Goal: Information Seeking & Learning: Learn about a topic

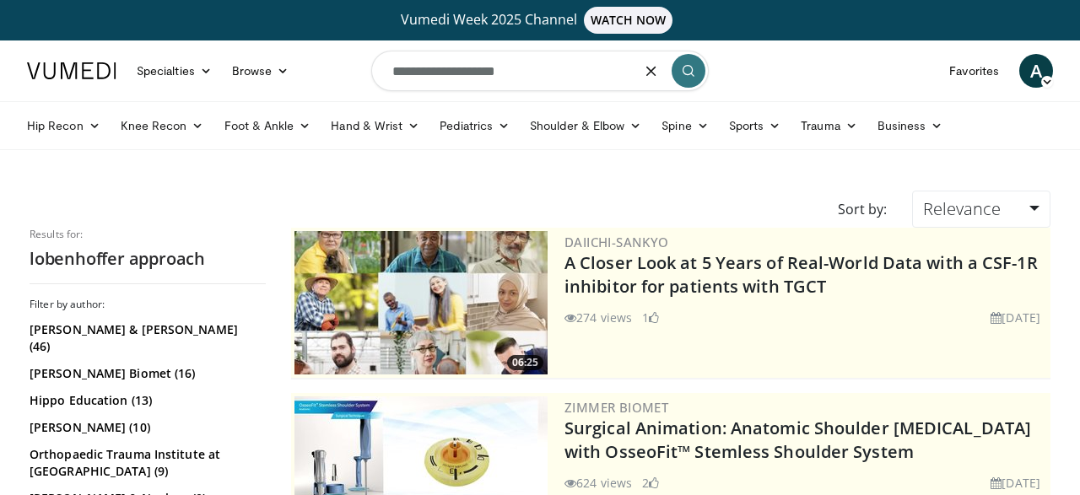
click at [551, 73] on input "**********" at bounding box center [540, 71] width 338 height 41
drag, startPoint x: 550, startPoint y: 73, endPoint x: 301, endPoint y: 101, distance: 250.6
click at [371, 91] on input "**********" at bounding box center [540, 71] width 338 height 41
type input "******"
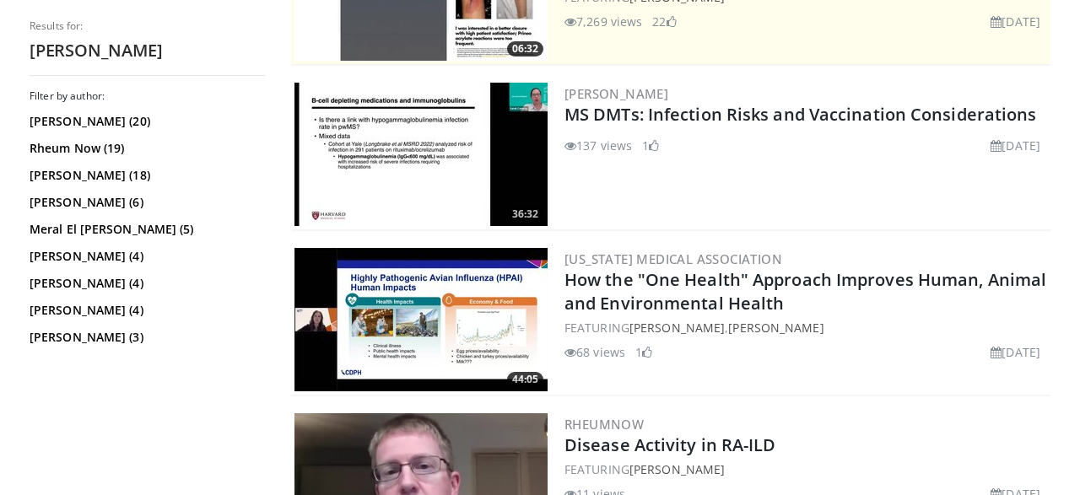
scroll to position [317, 0]
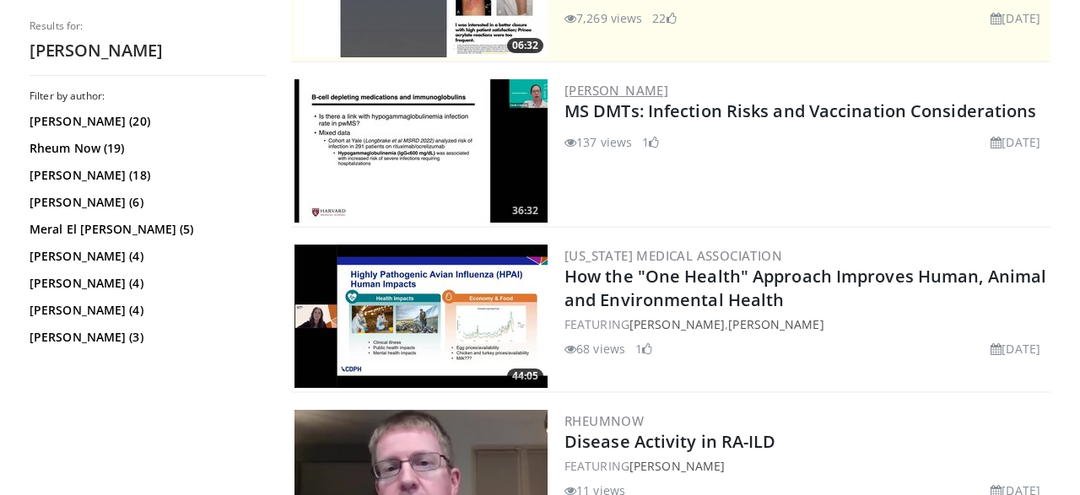
click at [607, 84] on link "Sarah Conway" at bounding box center [617, 90] width 104 height 17
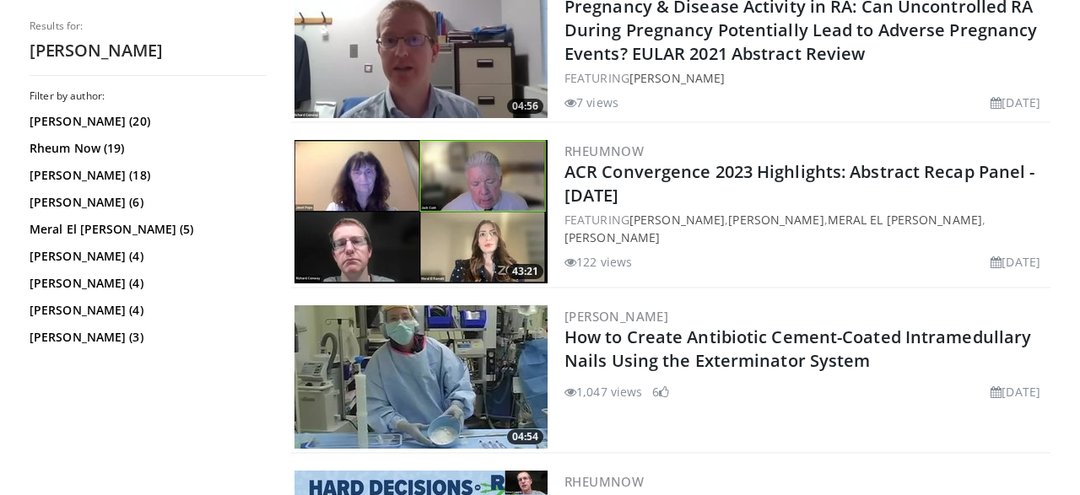
scroll to position [2096, 0]
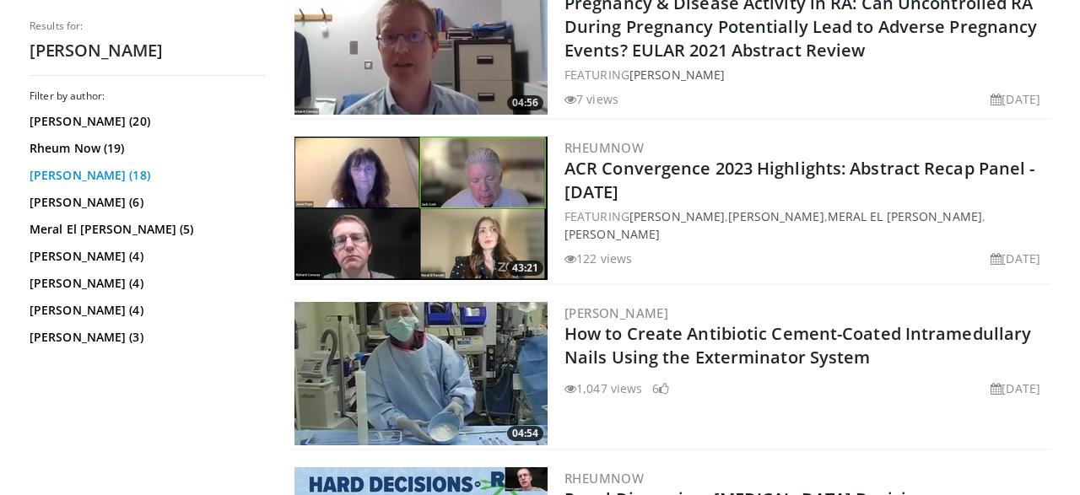
click at [78, 178] on link "Janet Conway (18)" at bounding box center [146, 175] width 232 height 17
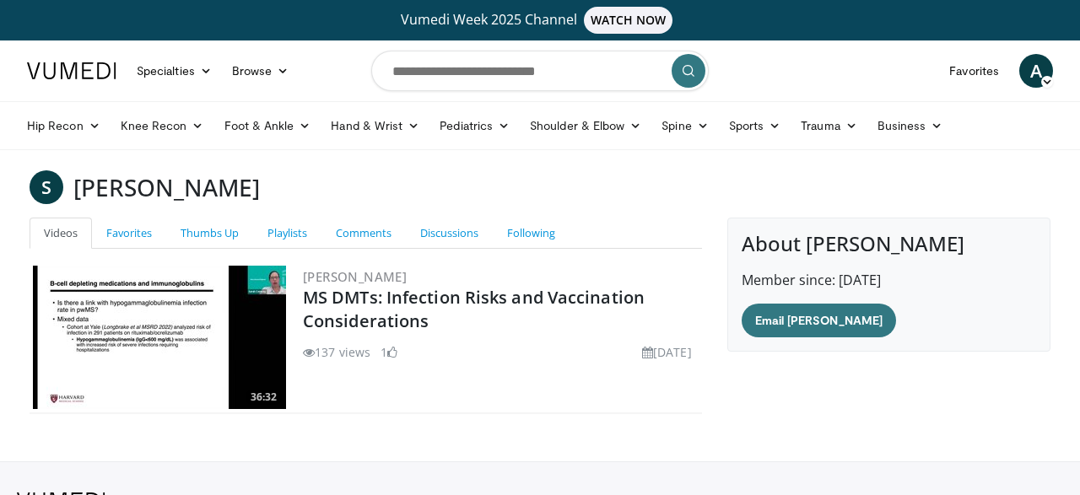
scroll to position [98, 0]
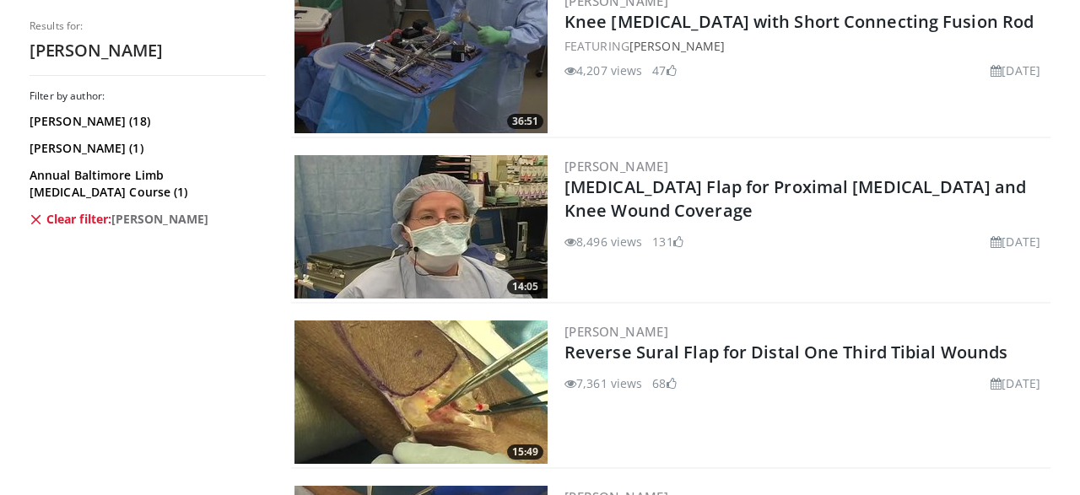
scroll to position [2229, 0]
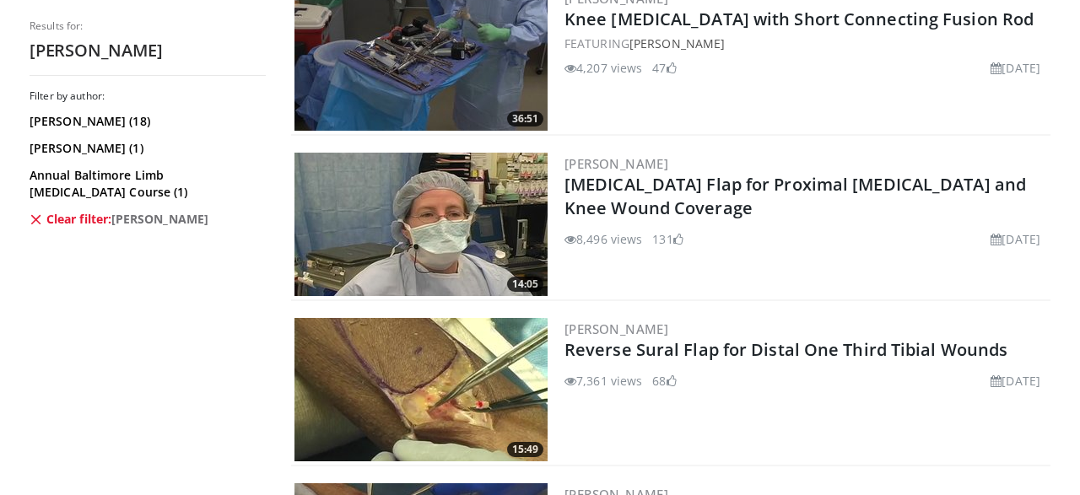
click at [476, 252] on img at bounding box center [421, 224] width 253 height 143
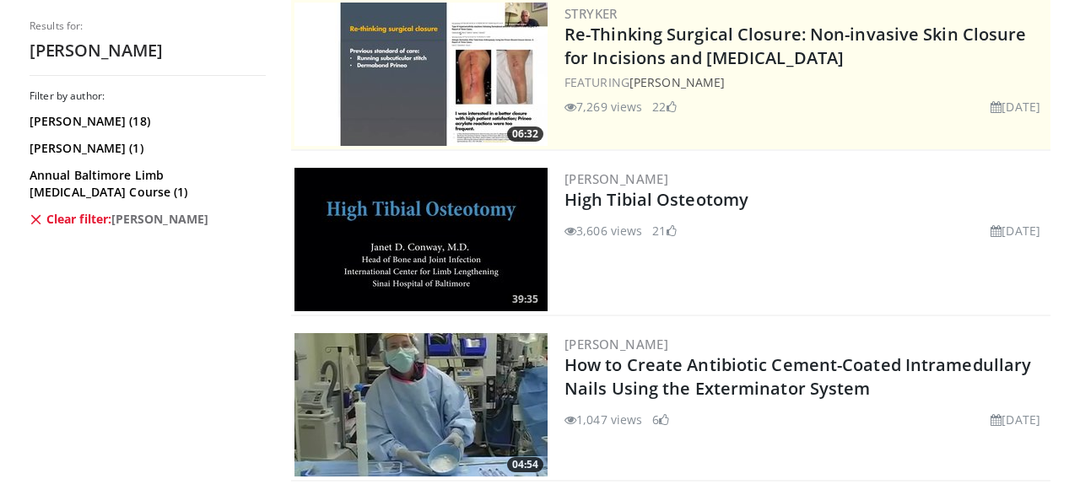
scroll to position [230, 0]
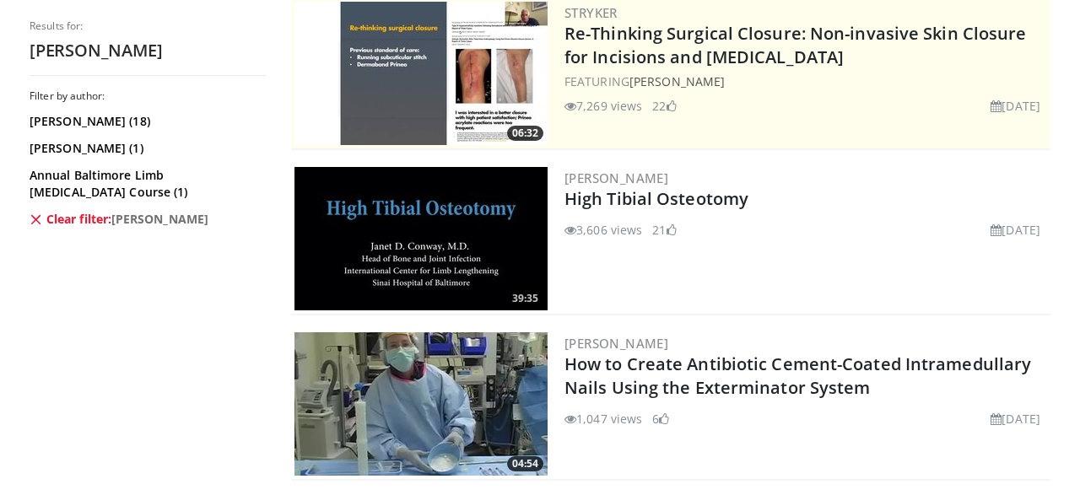
click at [387, 223] on img at bounding box center [421, 238] width 253 height 143
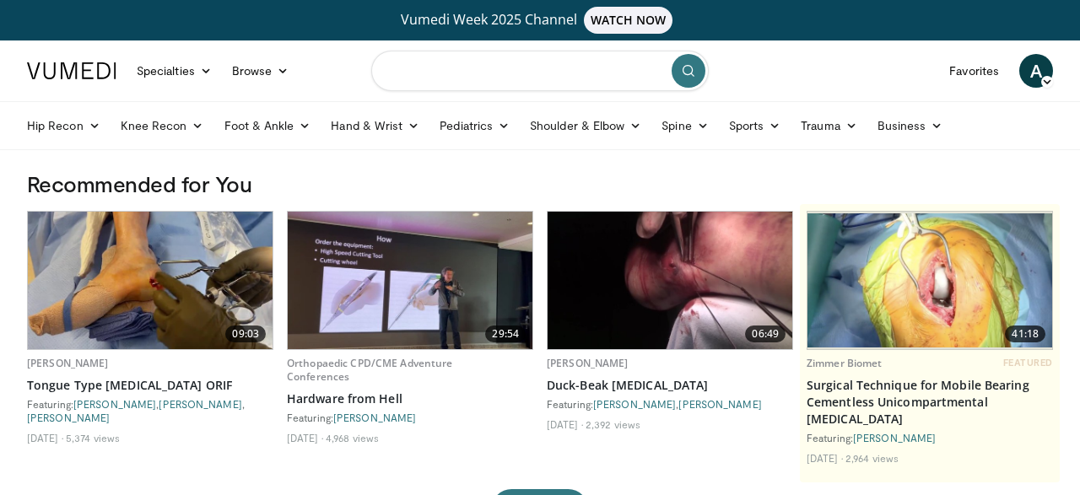
click at [511, 62] on input "Search topics, interventions" at bounding box center [540, 71] width 338 height 41
type input "**********"
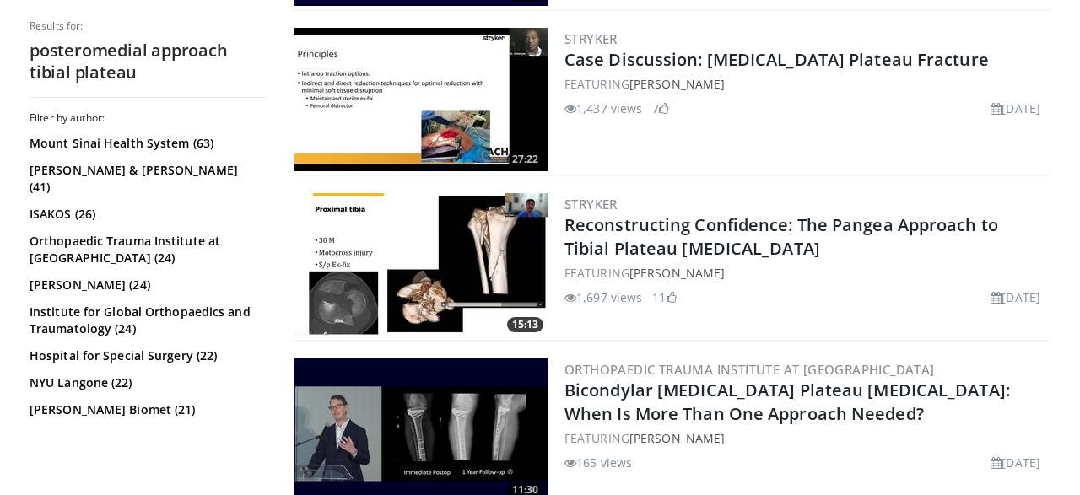
scroll to position [702, 0]
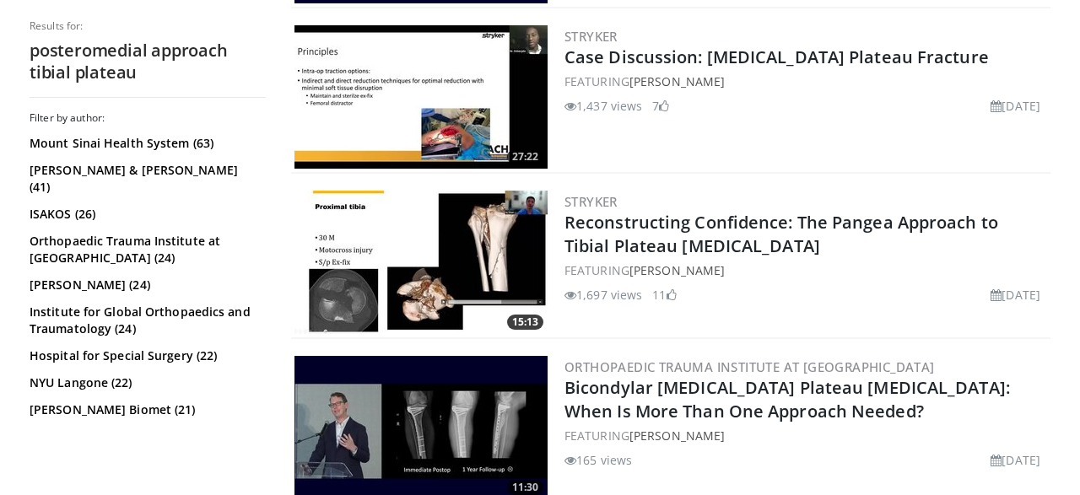
click at [450, 246] on img at bounding box center [421, 262] width 253 height 143
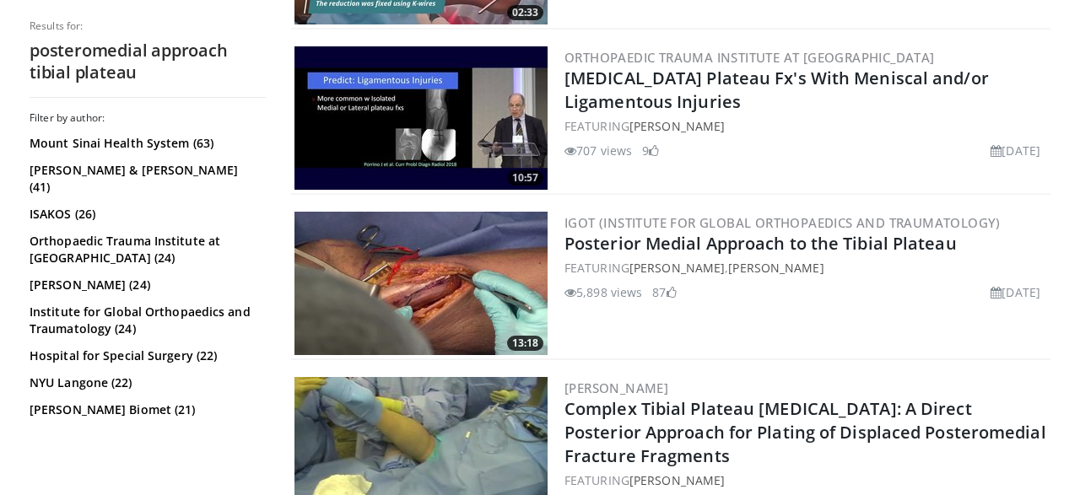
scroll to position [2336, 0]
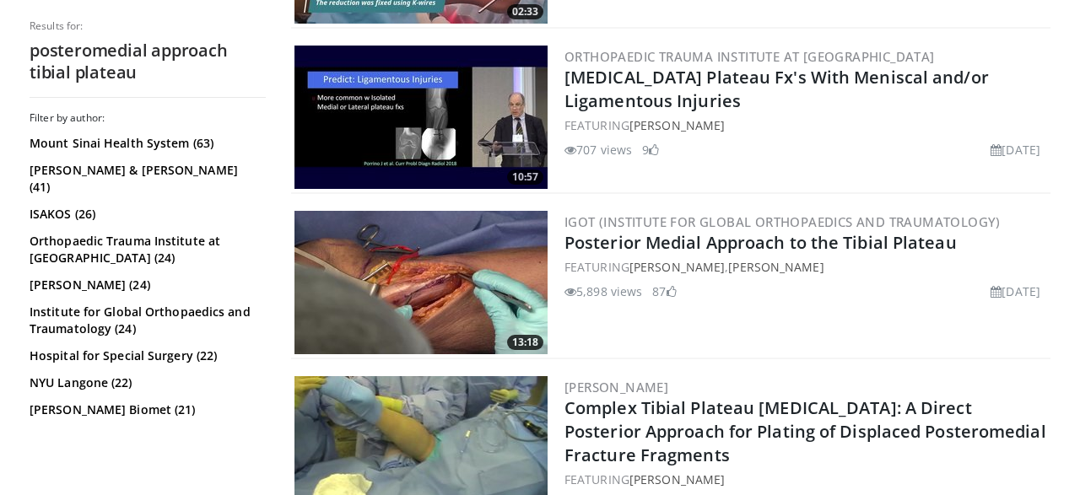
click at [440, 313] on img at bounding box center [421, 282] width 253 height 143
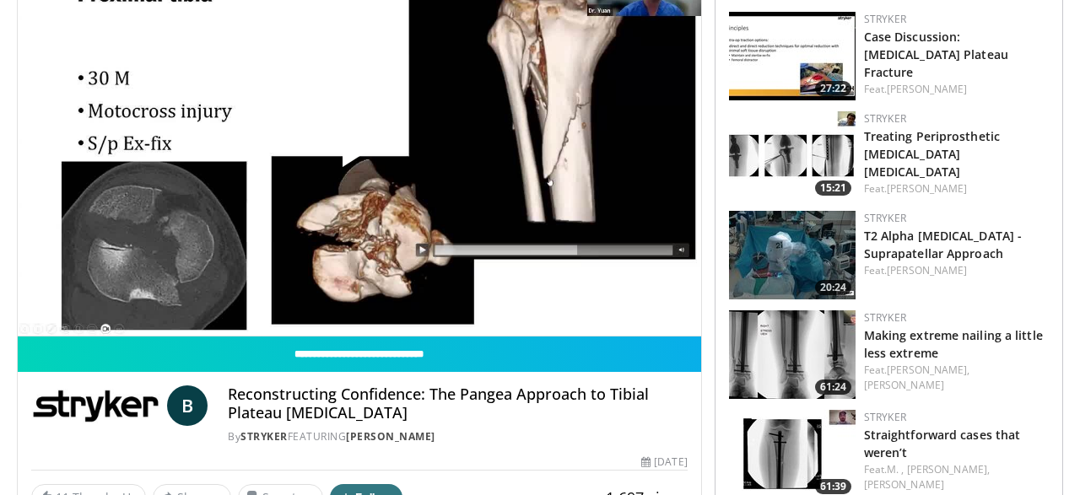
scroll to position [220, 0]
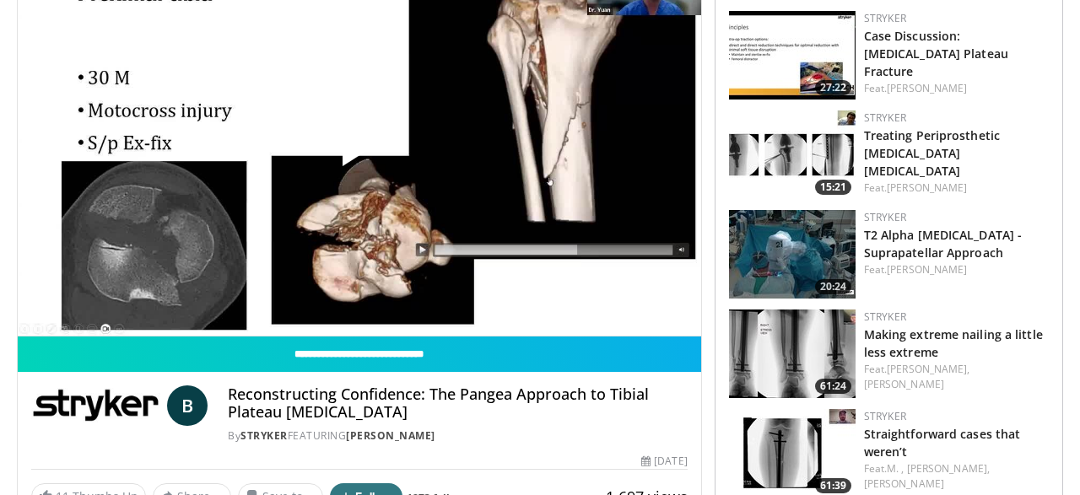
click at [360, 143] on span "Video Player" at bounding box center [360, 143] width 0 height 0
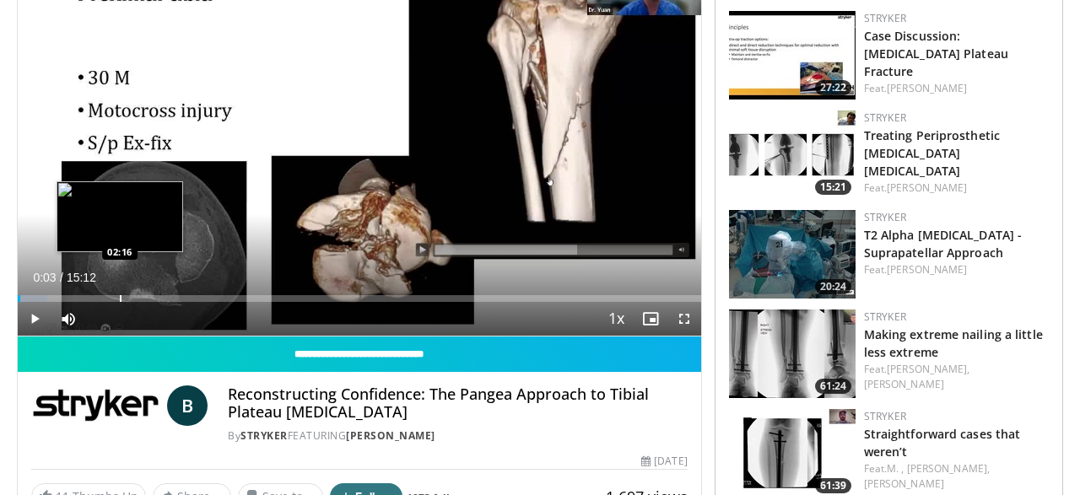
click at [118, 292] on div "Loaded : 4.37% 00:03 02:16" at bounding box center [360, 294] width 684 height 16
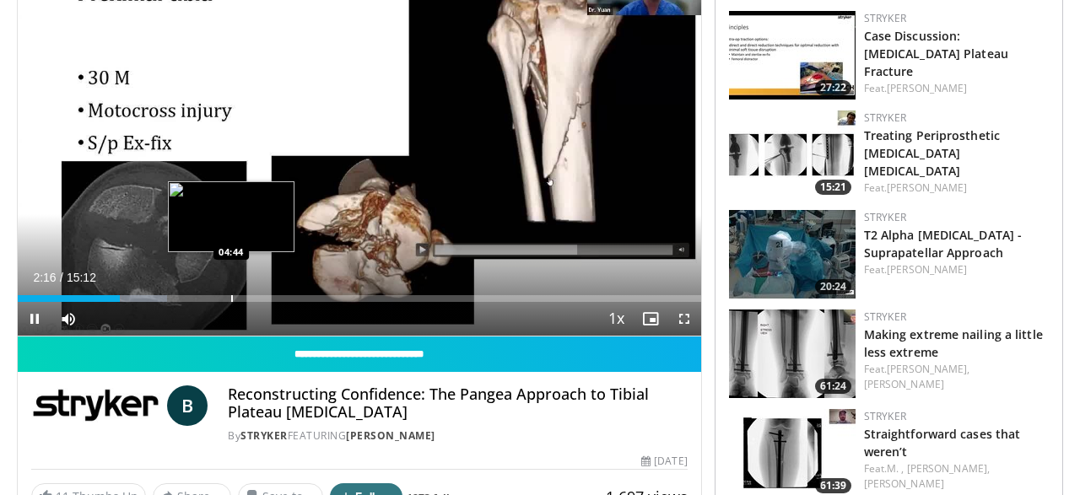
click at [230, 290] on div "Loaded : 21.89% 02:16 04:44" at bounding box center [360, 294] width 684 height 16
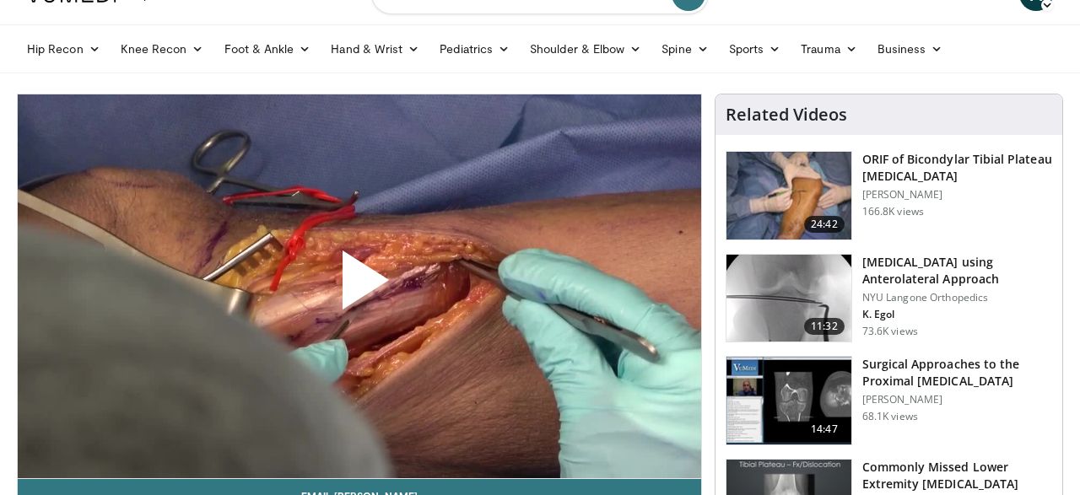
scroll to position [77, 0]
click at [360, 287] on span "Video Player" at bounding box center [360, 287] width 0 height 0
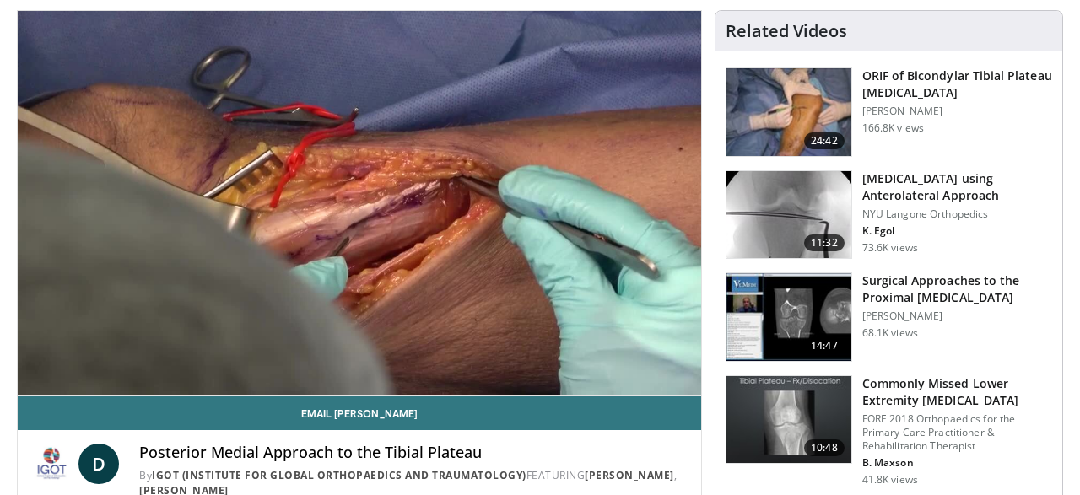
scroll to position [161, 0]
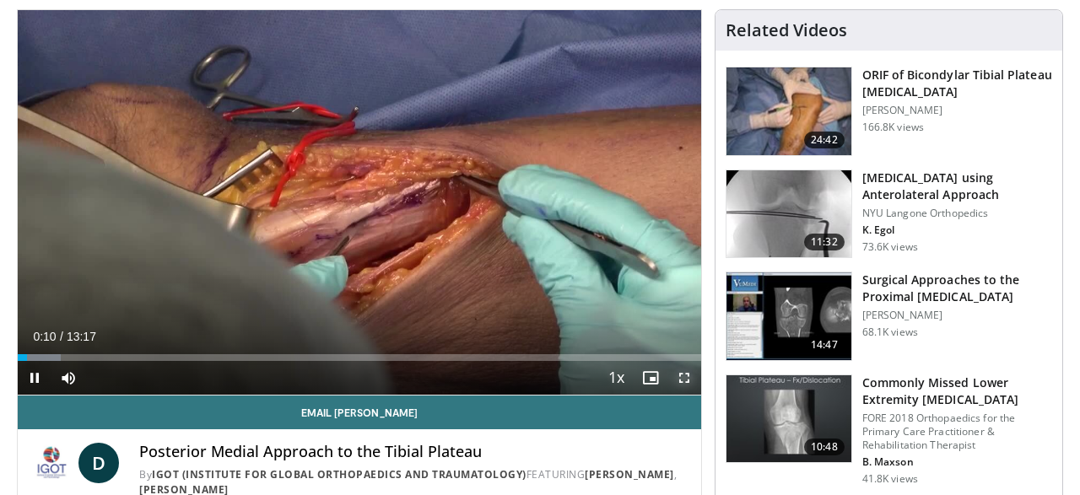
click at [696, 382] on span "Video Player" at bounding box center [685, 378] width 34 height 34
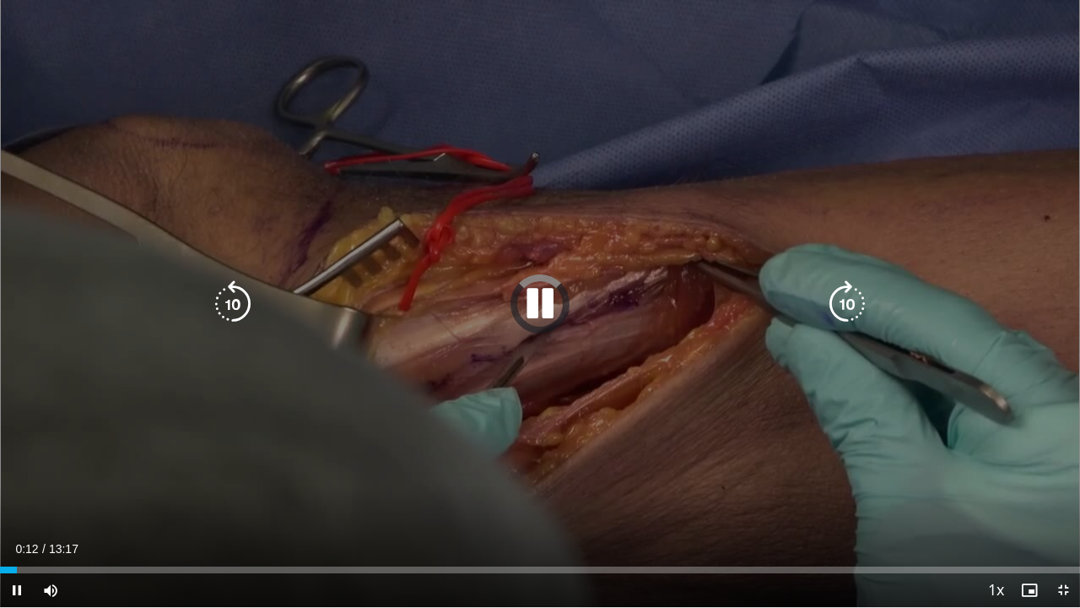
click at [534, 303] on icon "Video Player" at bounding box center [540, 303] width 47 height 47
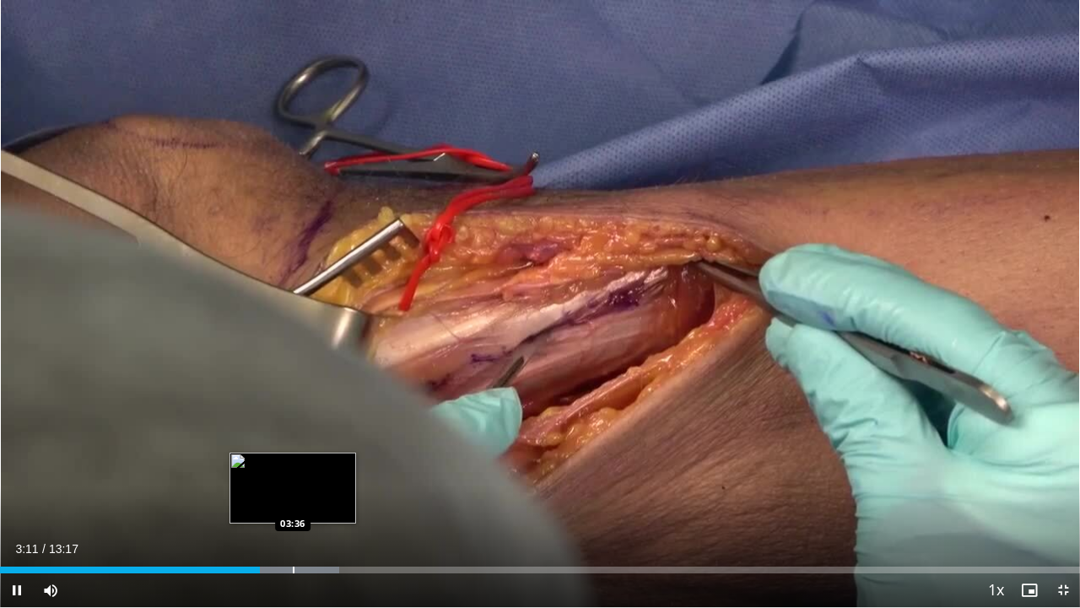
click at [295, 495] on div "Loaded : 31.37% 03:11 03:36" at bounding box center [540, 565] width 1080 height 16
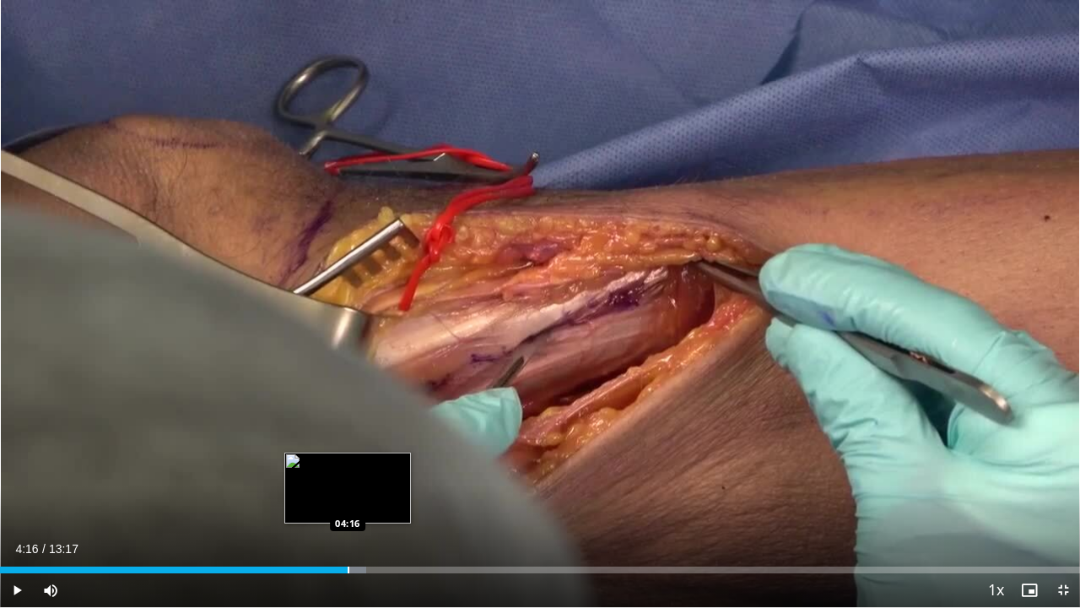
click at [348, 495] on div "Loaded : 33.88% 03:39 04:16" at bounding box center [540, 565] width 1080 height 16
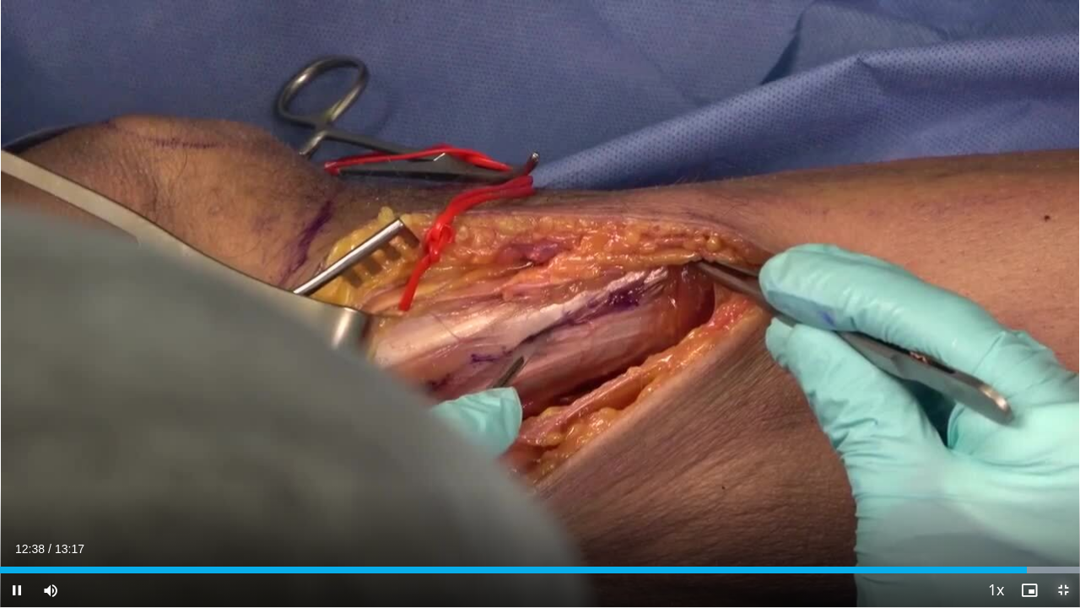
click at [1069, 495] on span "Video Player" at bounding box center [1064, 590] width 34 height 34
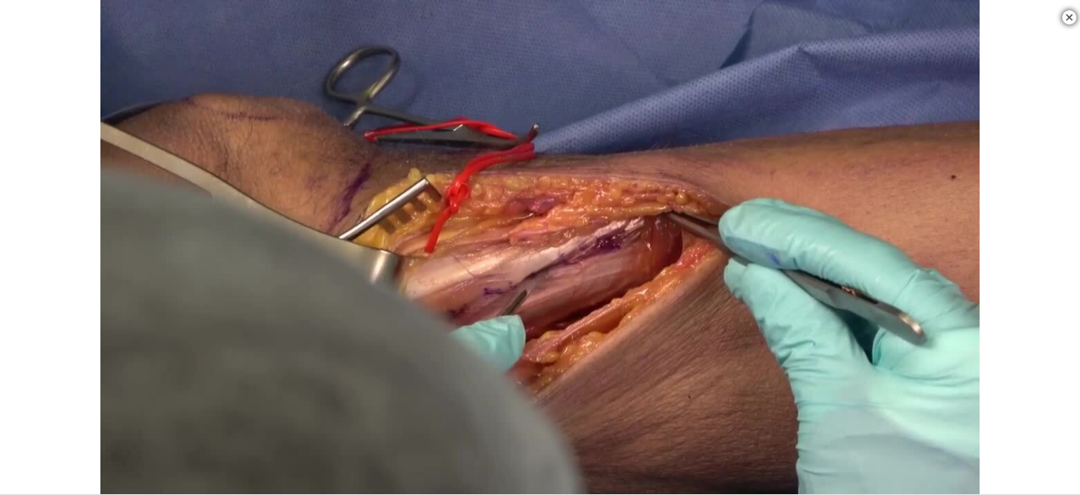
scroll to position [376, 0]
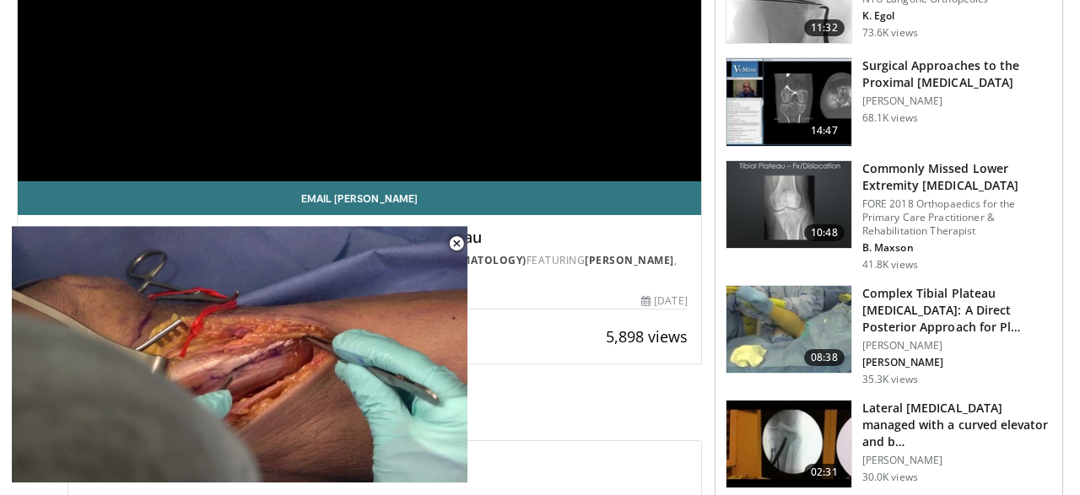
click at [809, 333] on img at bounding box center [789, 330] width 125 height 88
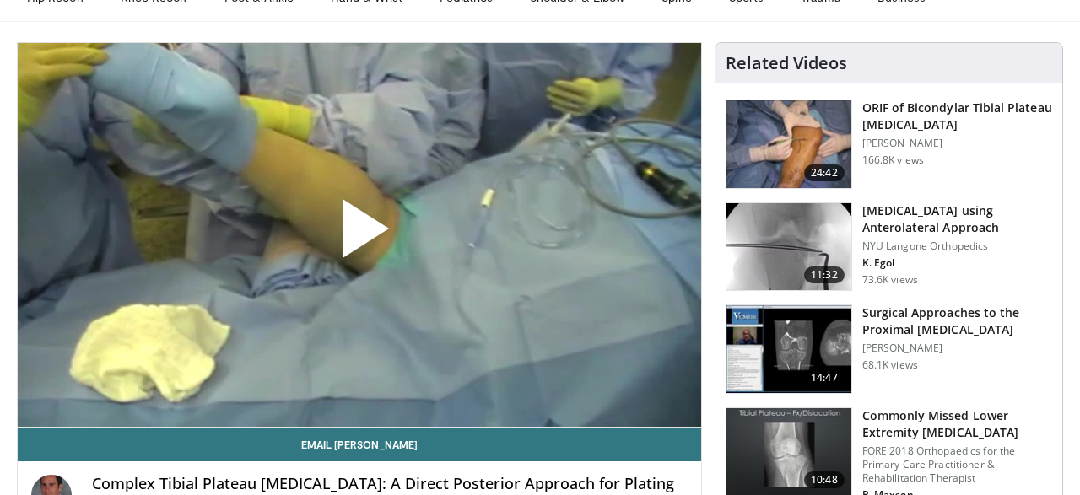
scroll to position [129, 0]
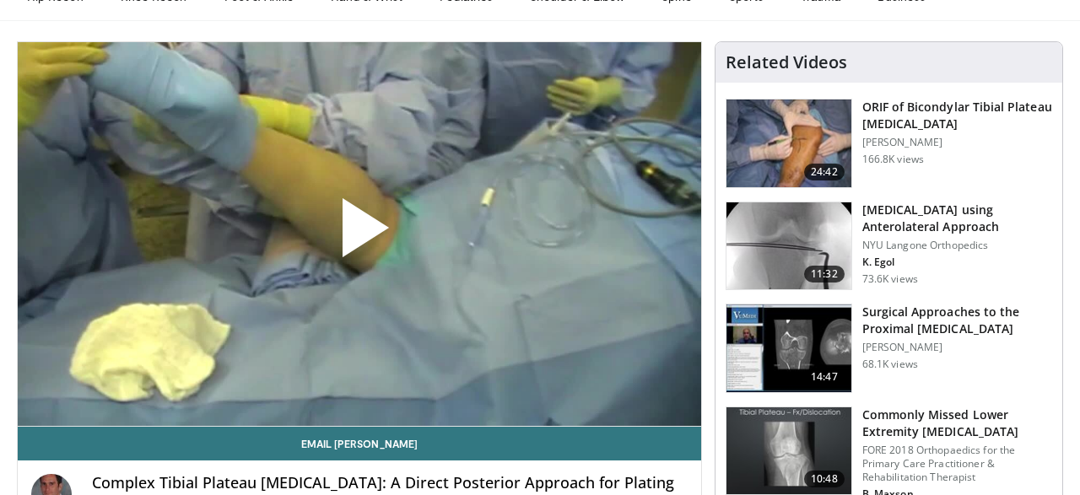
click at [360, 235] on span "Video Player" at bounding box center [360, 235] width 0 height 0
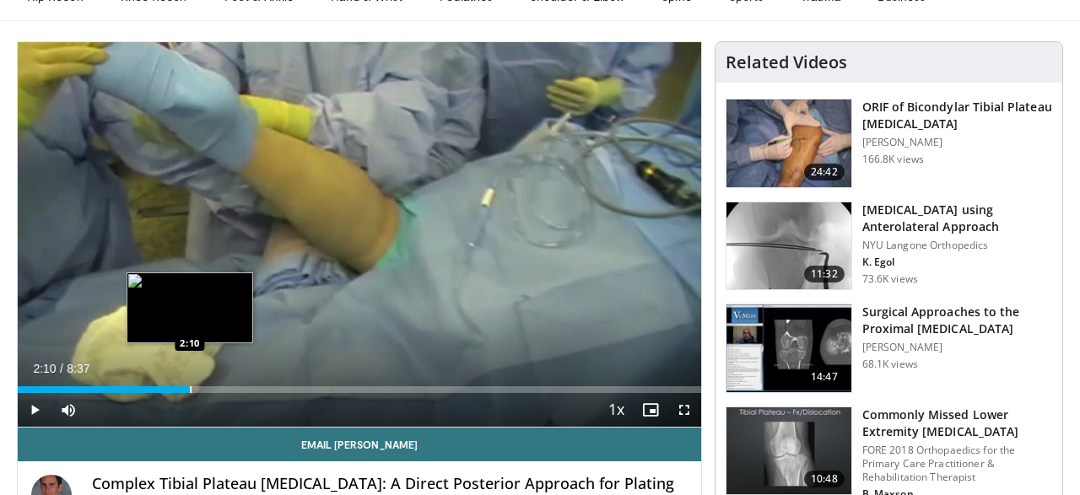
click at [190, 387] on div "Progress Bar" at bounding box center [191, 390] width 2 height 7
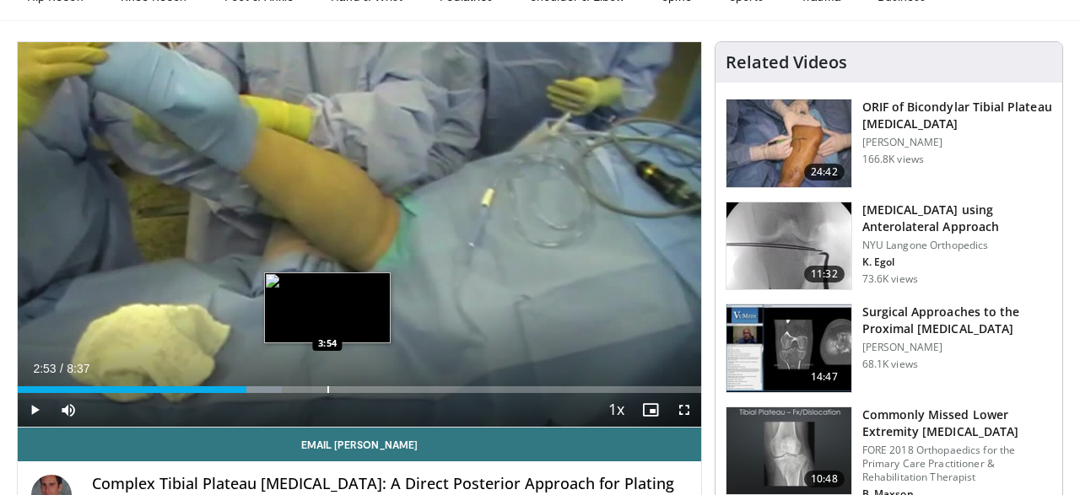
click at [327, 380] on div "Loaded : 38.68% 2:53 3:54" at bounding box center [360, 385] width 684 height 16
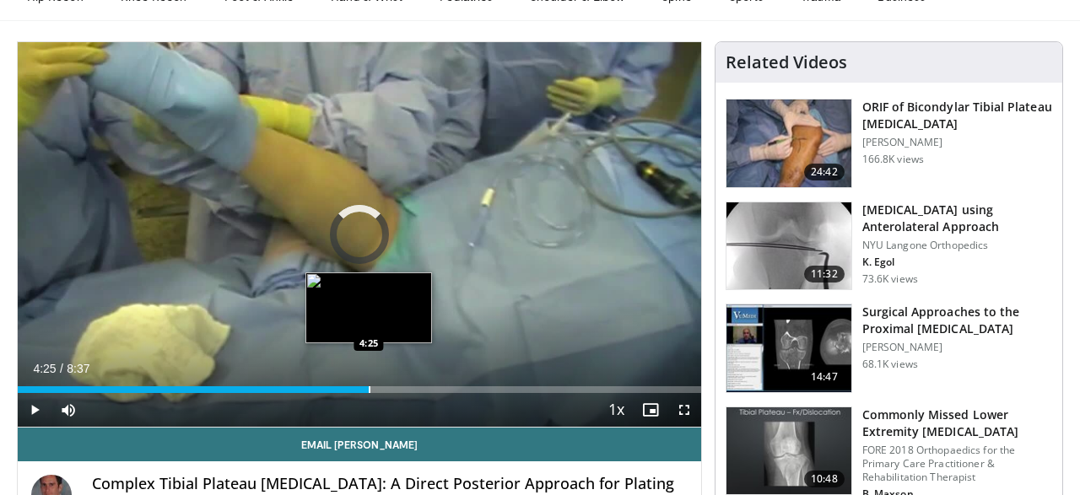
click at [369, 387] on div "Progress Bar" at bounding box center [370, 390] width 2 height 7
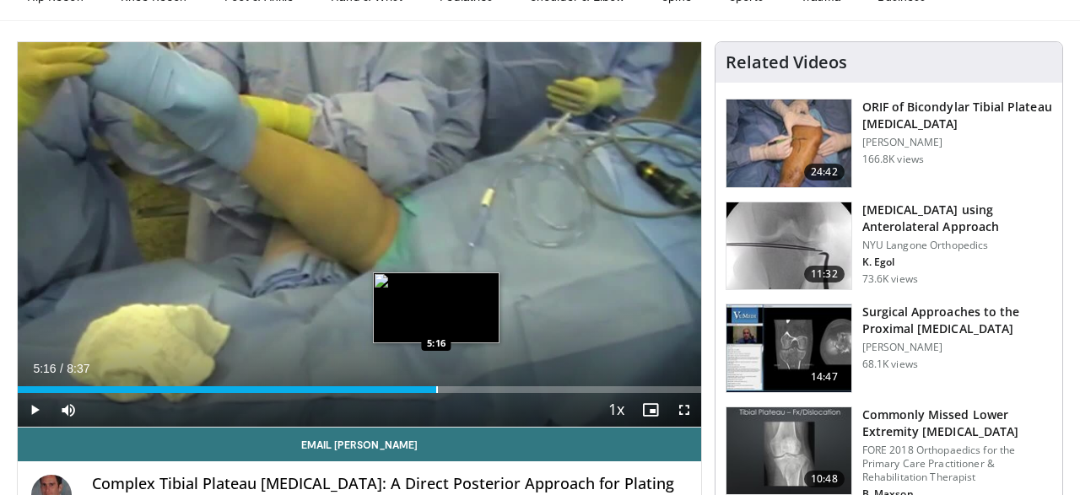
click at [436, 381] on div "Loaded : 54.15% 4:37 5:16" at bounding box center [360, 385] width 684 height 16
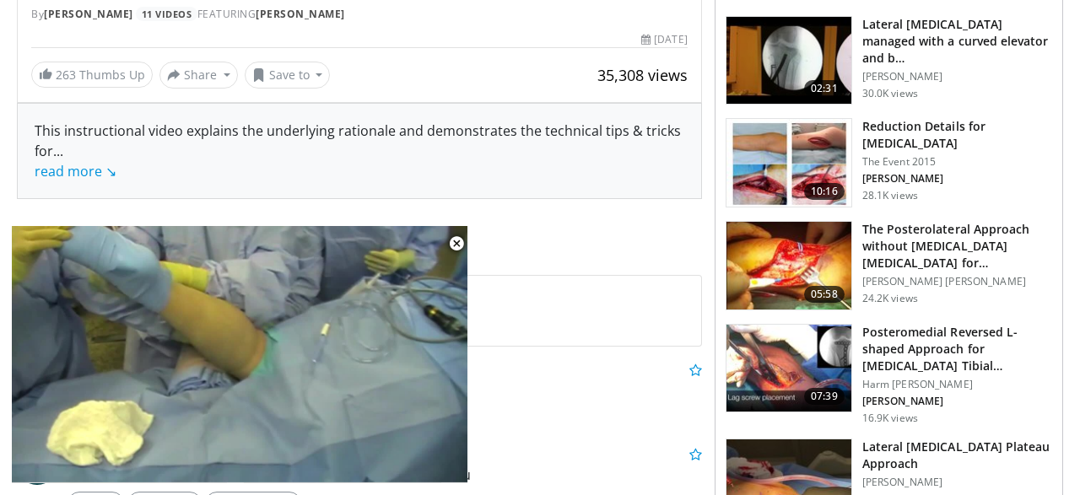
scroll to position [684, 0]
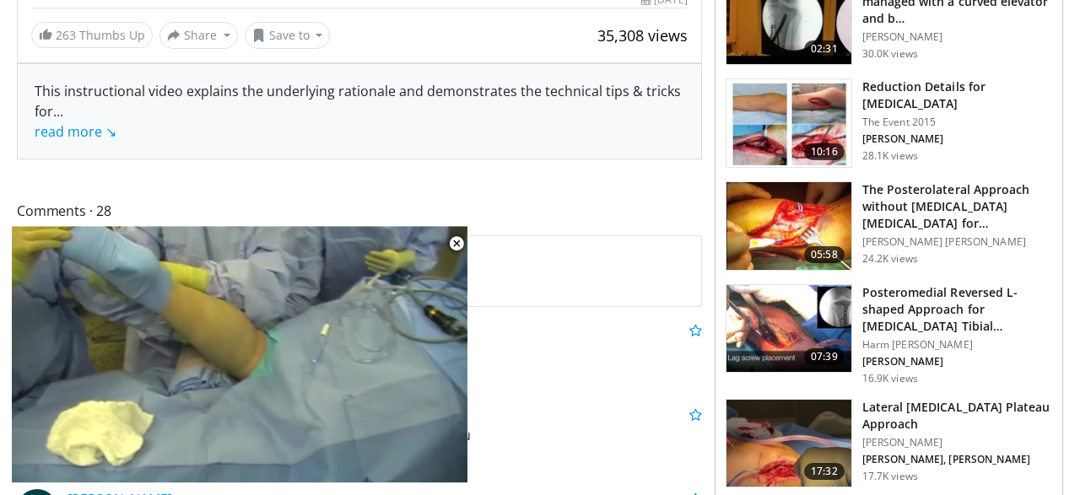
click at [784, 336] on img at bounding box center [789, 329] width 125 height 88
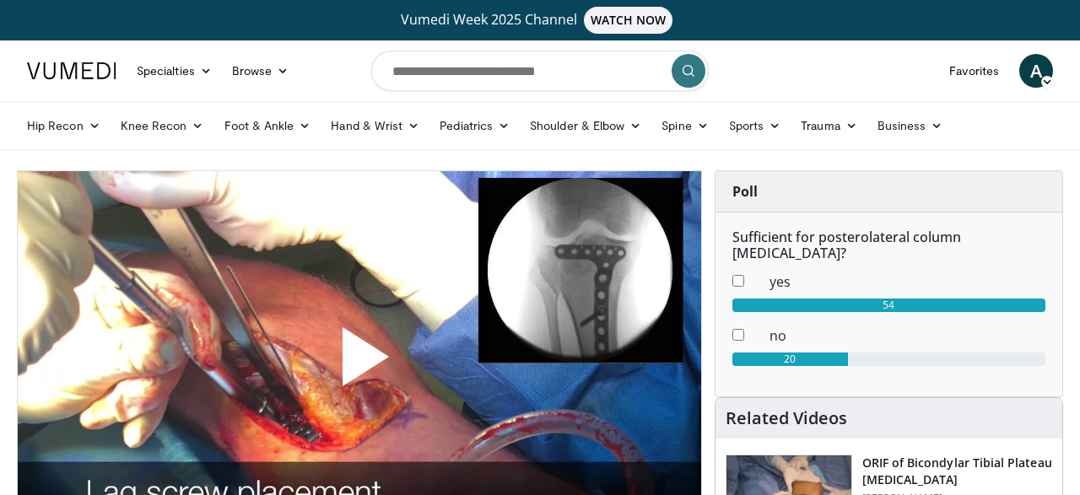
scroll to position [121, 0]
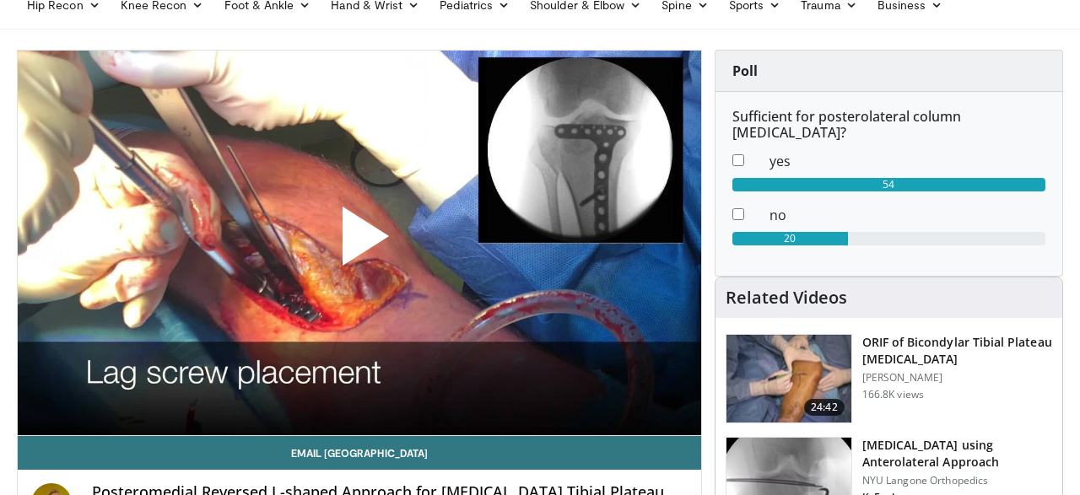
click at [360, 243] on span "Video Player" at bounding box center [360, 243] width 0 height 0
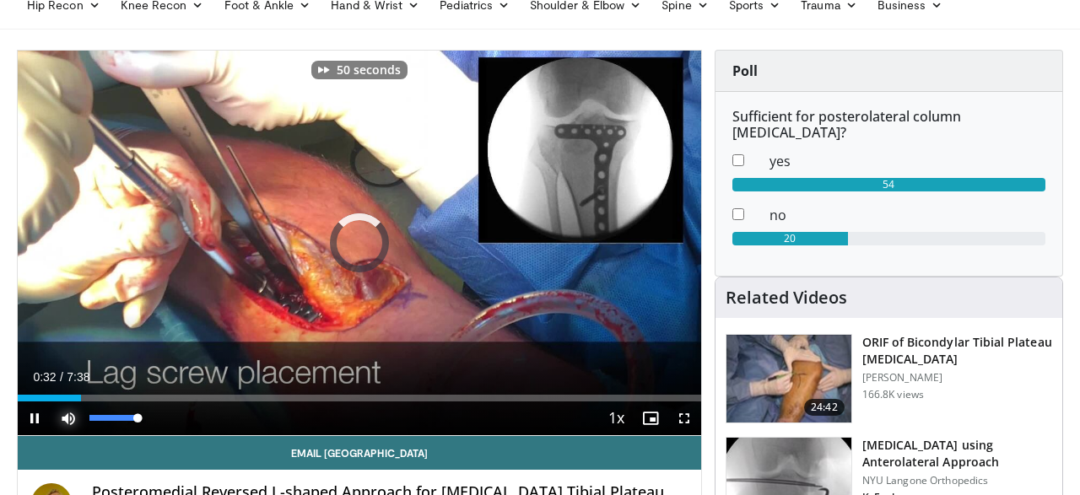
click at [73, 421] on span "Video Player" at bounding box center [68, 419] width 34 height 34
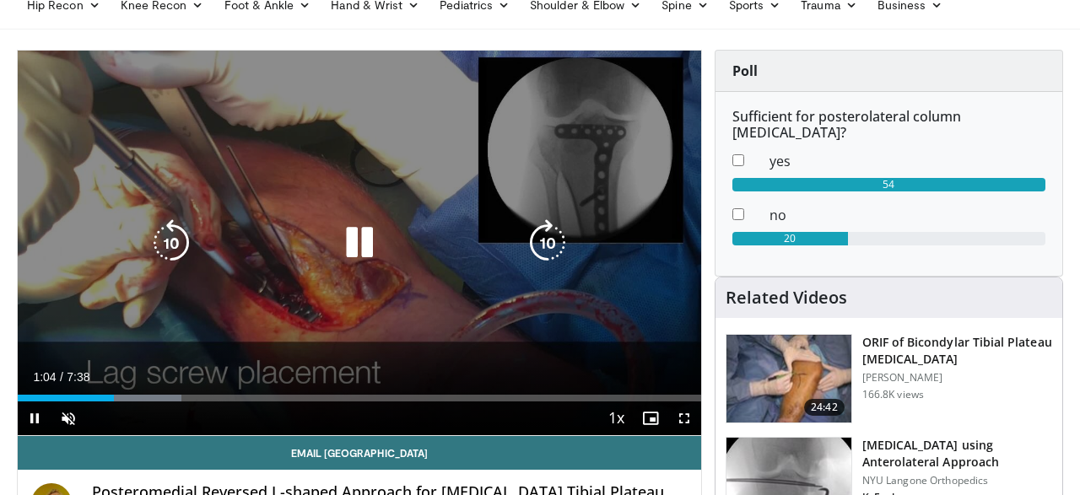
click at [542, 233] on icon "Video Player" at bounding box center [547, 242] width 47 height 47
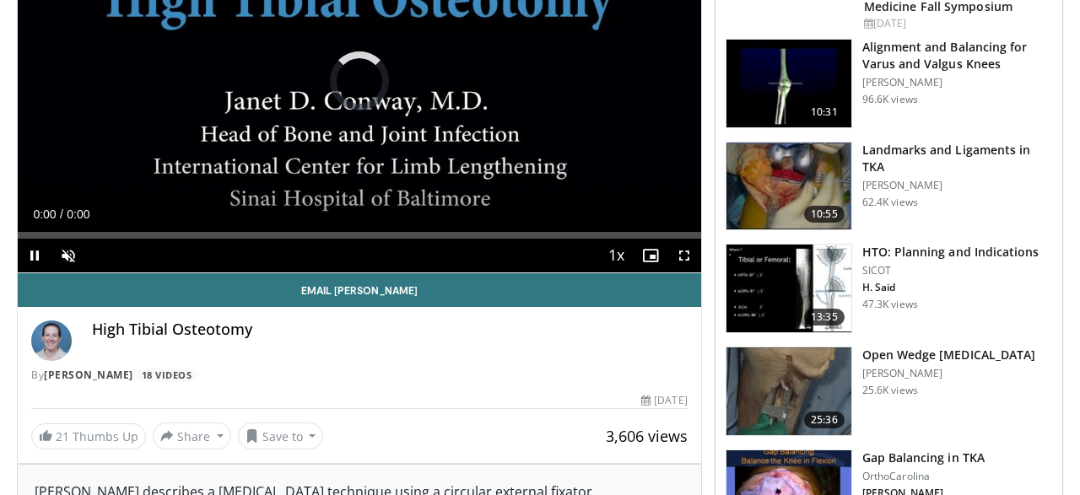
click at [96, 228] on div "Loaded : 0% 0:00 0:00" at bounding box center [360, 231] width 684 height 16
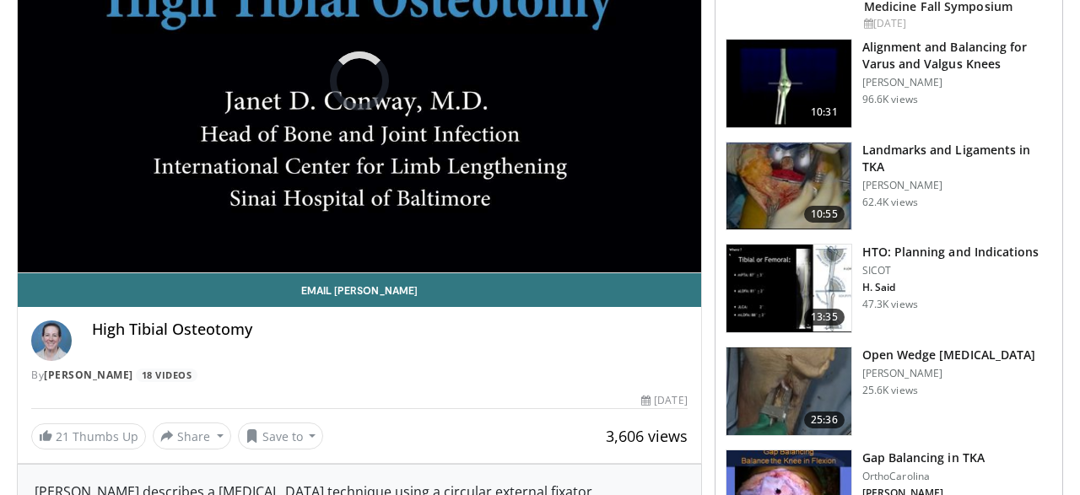
scroll to position [283, 0]
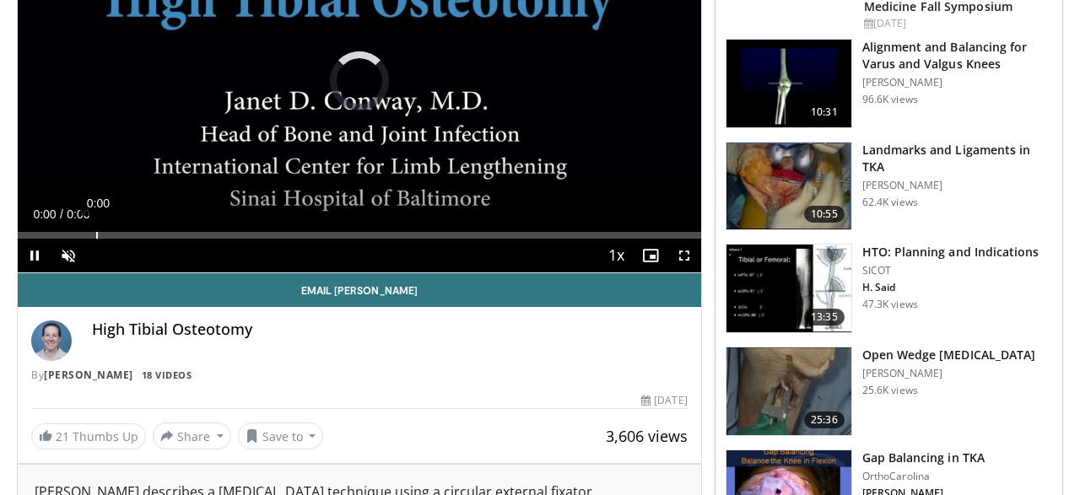
click at [96, 235] on video-js "**********" at bounding box center [360, 81] width 684 height 385
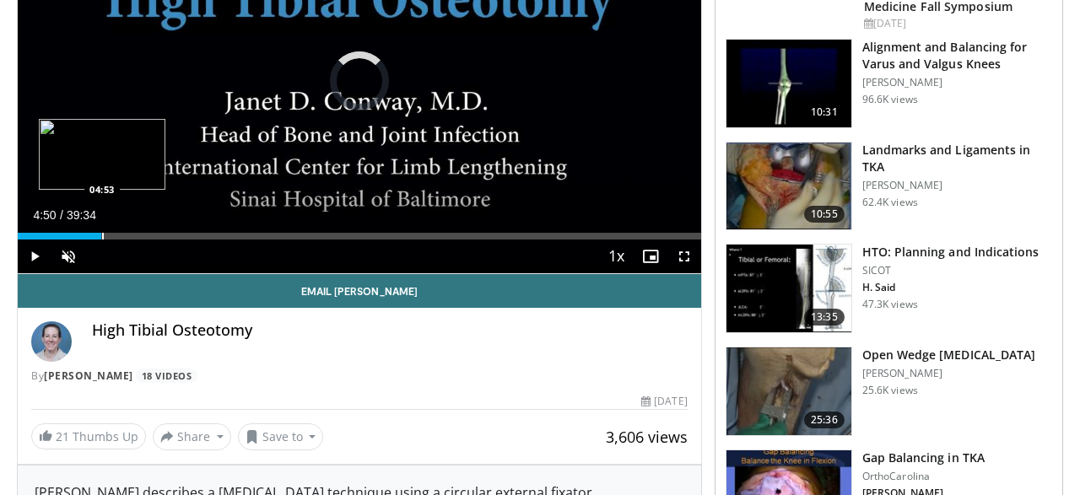
click at [101, 234] on div "Loaded : 0.83% 04:50 04:53" at bounding box center [360, 236] width 684 height 7
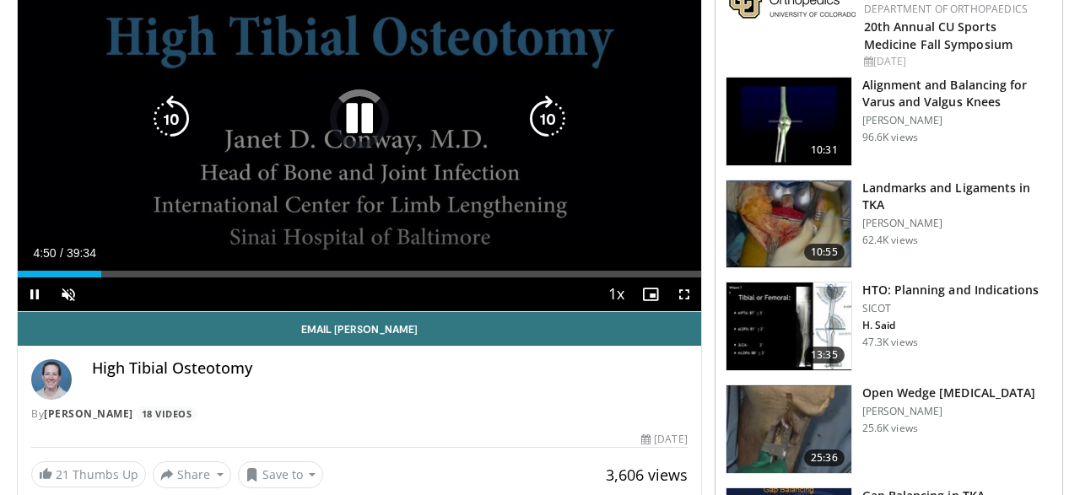
scroll to position [246, 0]
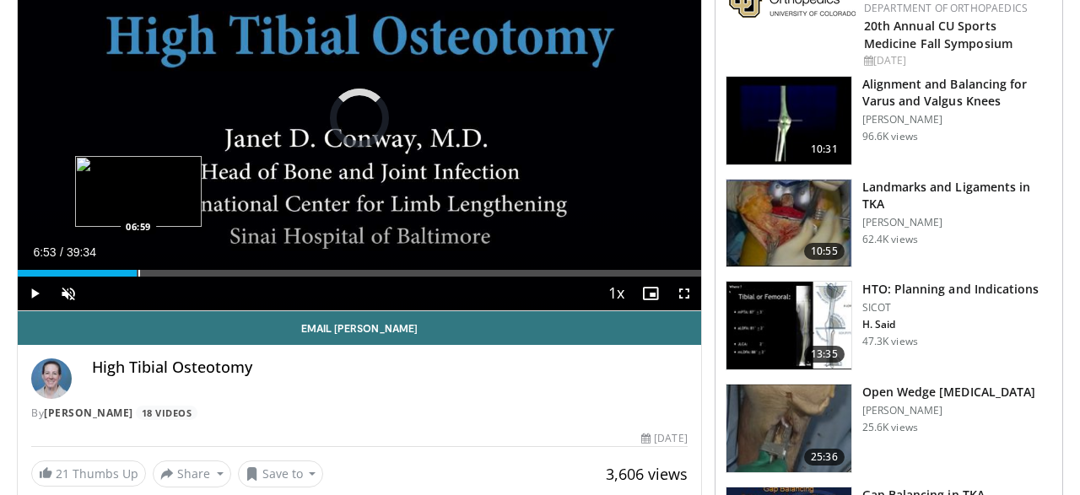
click at [137, 273] on div "Loaded : 13.07% 04:51 06:59" at bounding box center [360, 273] width 684 height 7
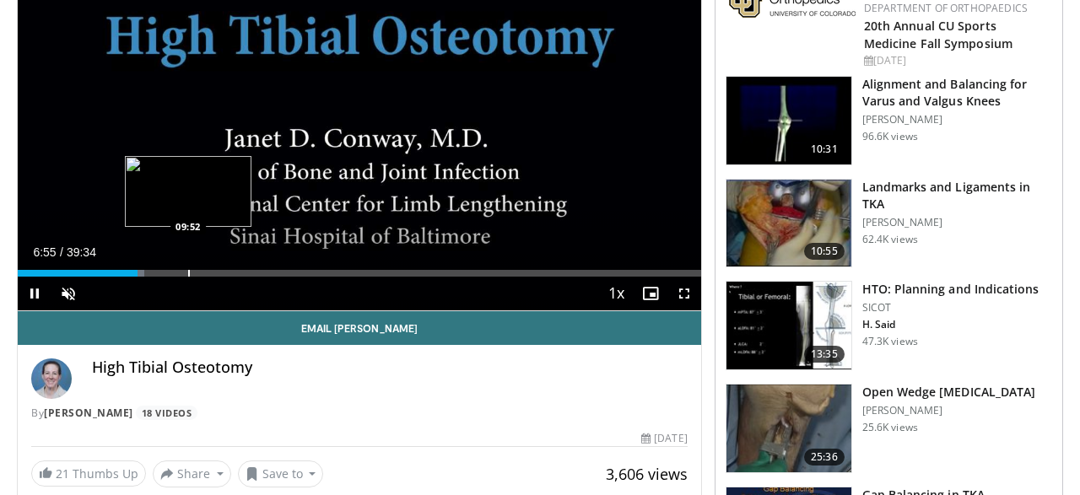
click at [188, 273] on div "Progress Bar" at bounding box center [189, 273] width 2 height 7
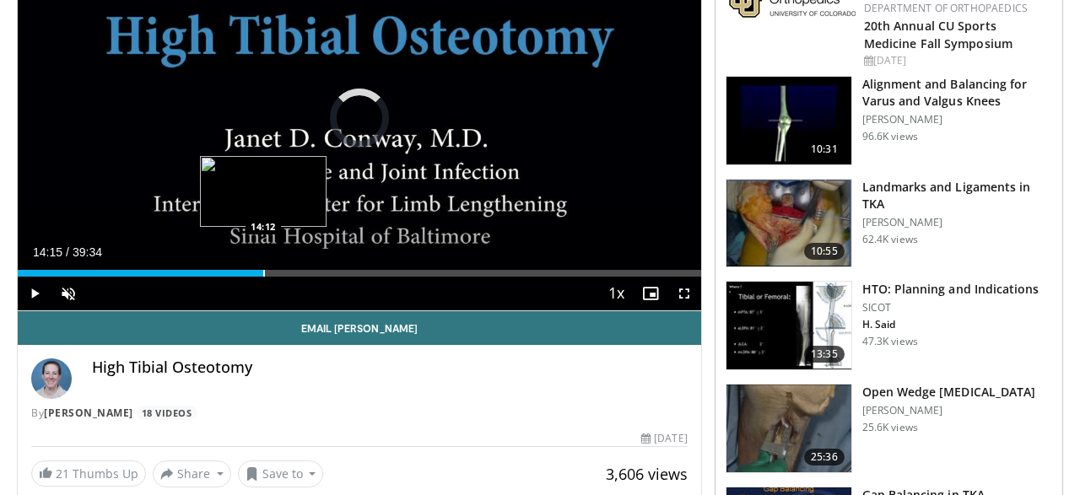
click at [264, 271] on div "Progress Bar" at bounding box center [264, 273] width 2 height 7
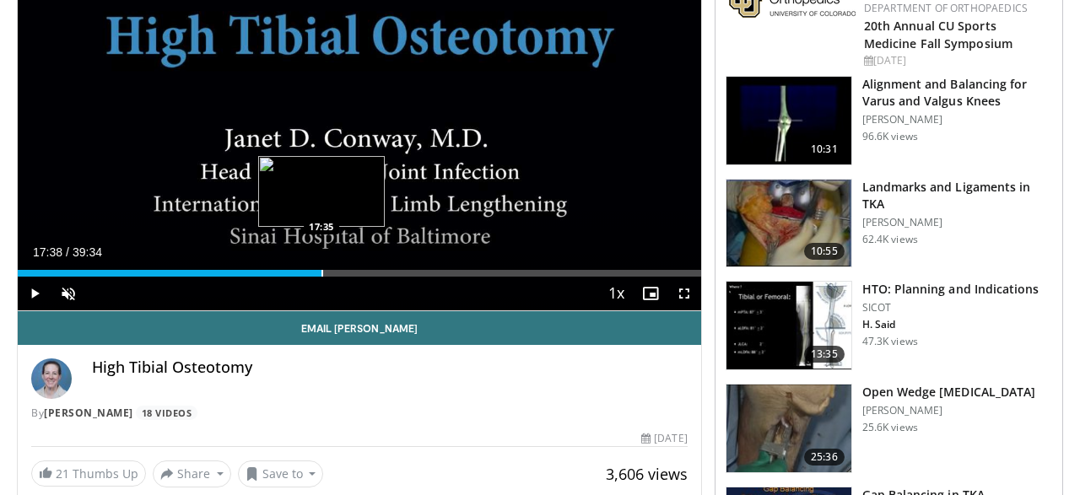
click at [322, 270] on div "Progress Bar" at bounding box center [323, 273] width 2 height 7
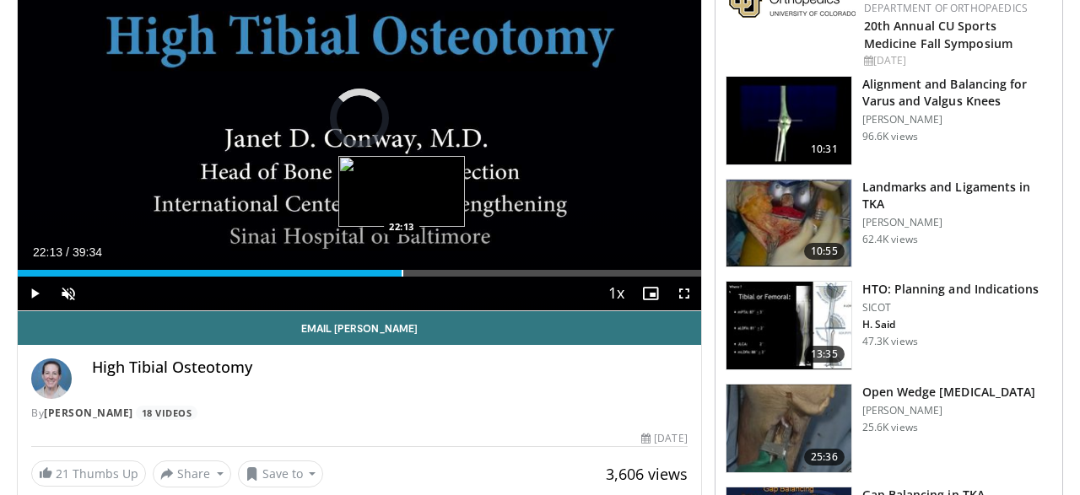
click at [401, 270] on div "Loaded : 0.00% 22:13 22:13" at bounding box center [360, 273] width 684 height 7
click at [430, 270] on div "Loaded : 0.00% 23:53 23:53" at bounding box center [360, 273] width 684 height 7
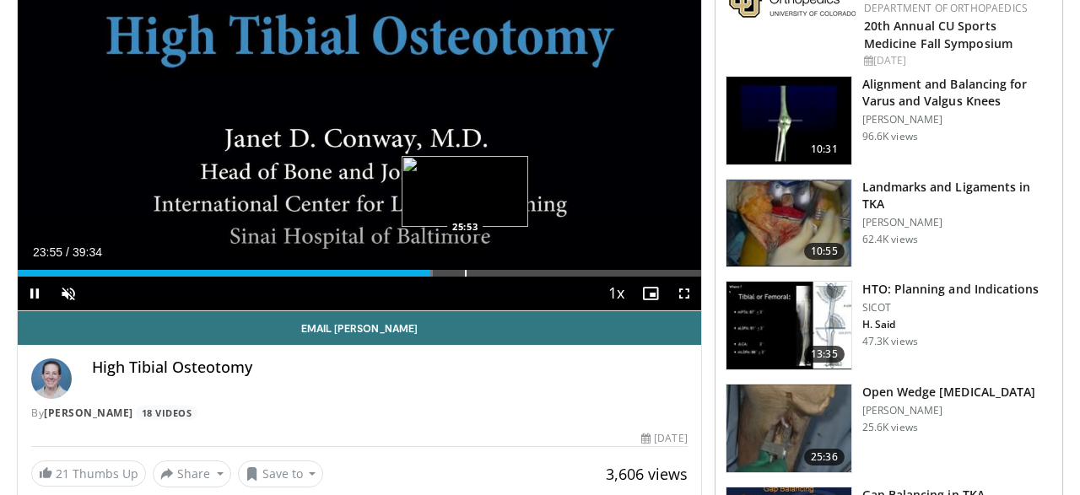
click at [465, 268] on div "Loaded : 60.71% 23:55 25:53" at bounding box center [360, 269] width 684 height 16
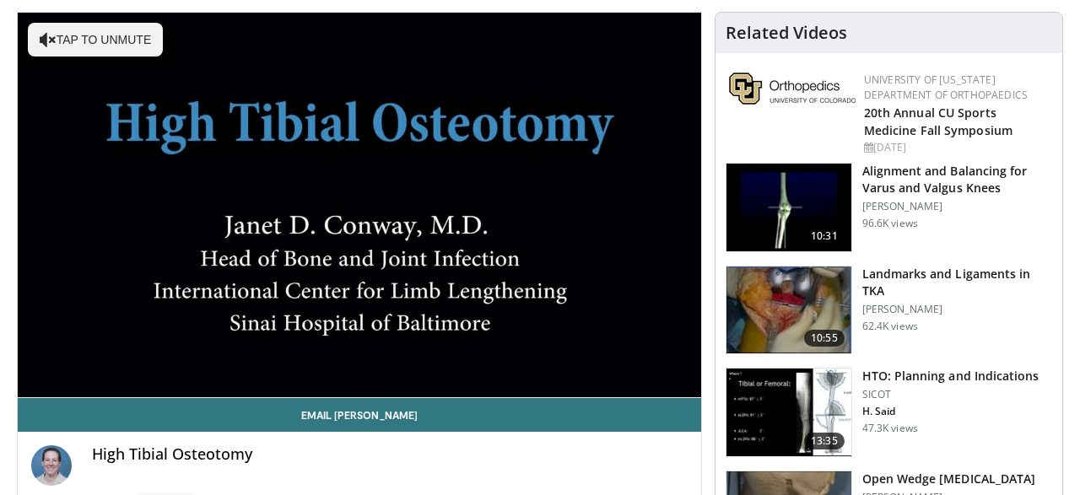
scroll to position [157, 0]
